Goal: Task Accomplishment & Management: Use online tool/utility

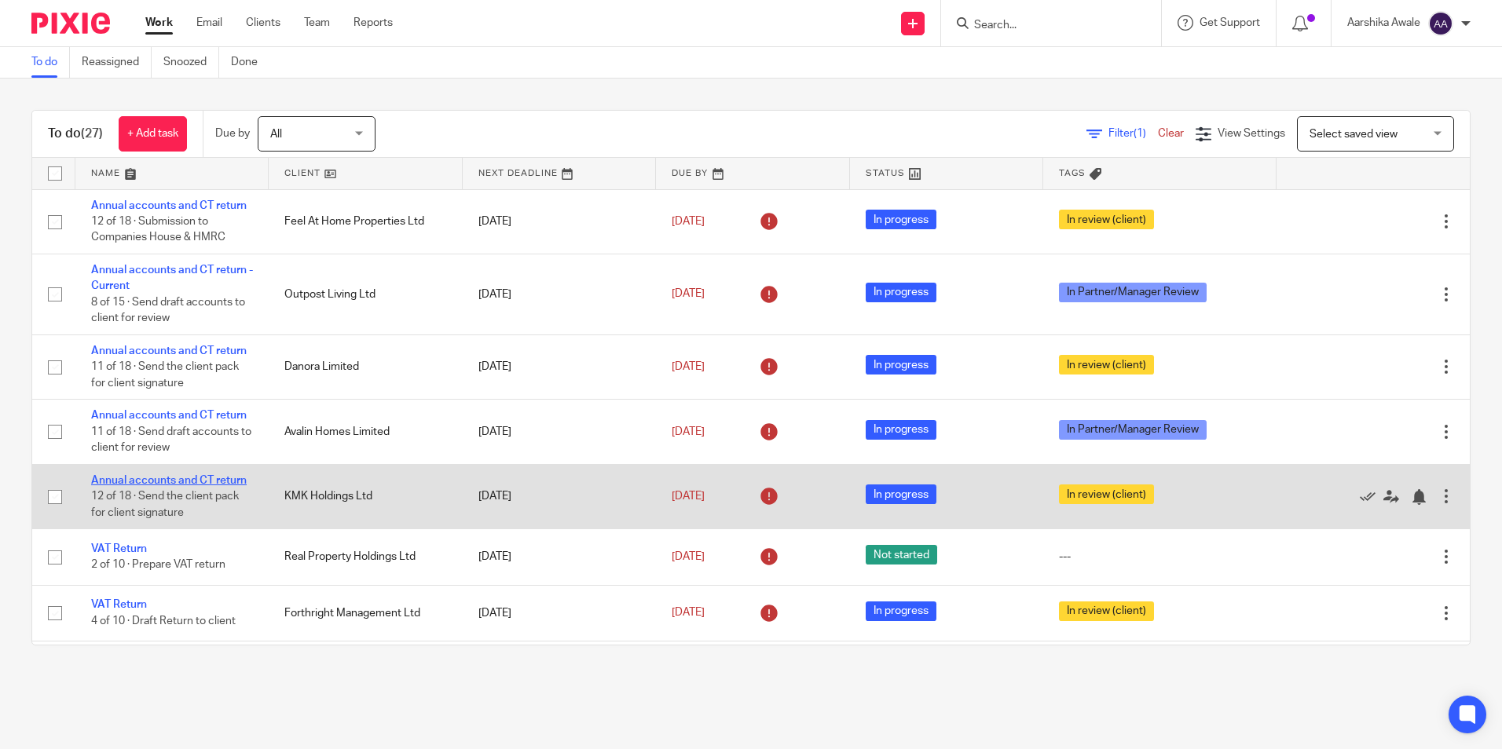
click at [173, 485] on link "Annual accounts and CT return" at bounding box center [169, 480] width 156 height 11
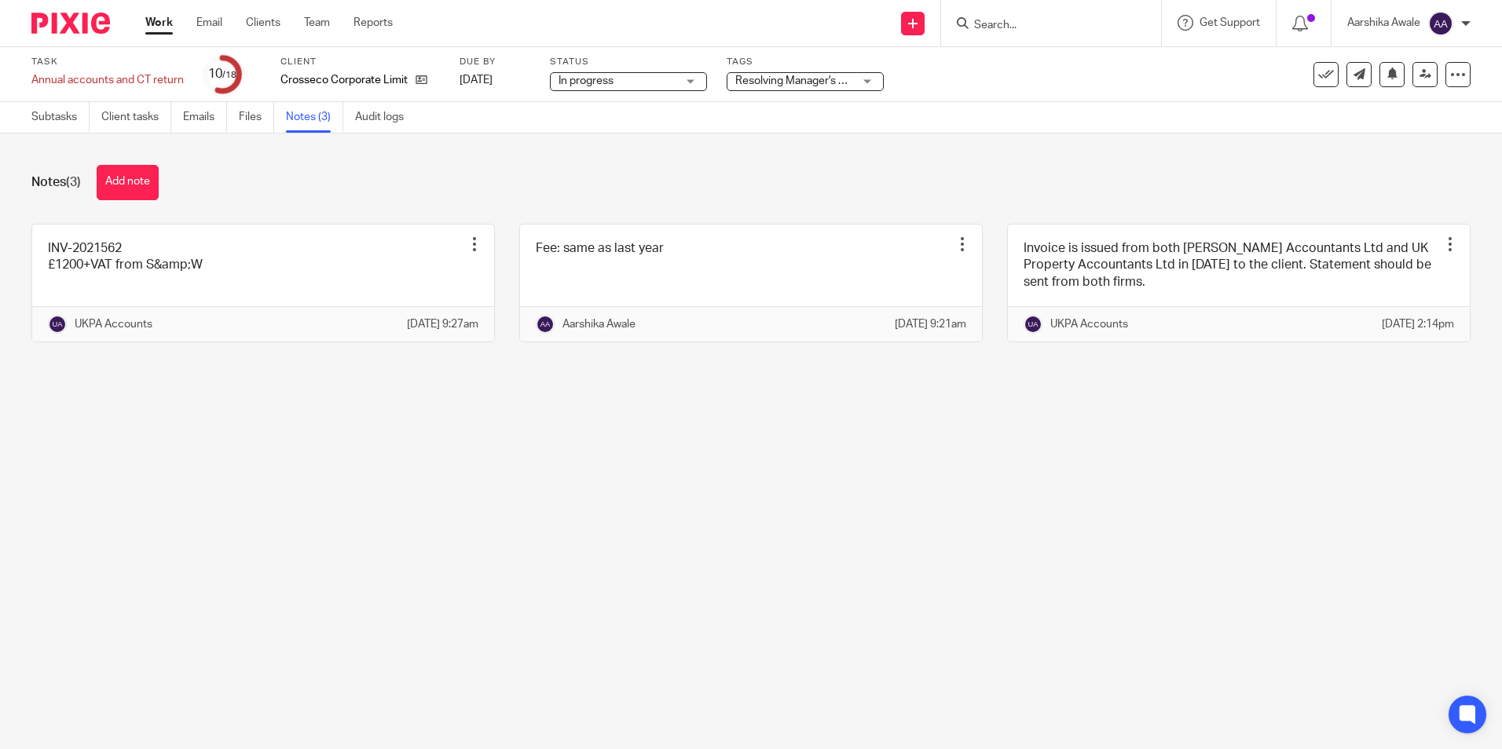
click at [104, 36] on div at bounding box center [65, 23] width 130 height 46
click at [82, 23] on img at bounding box center [70, 23] width 79 height 21
